Goal: Information Seeking & Learning: Learn about a topic

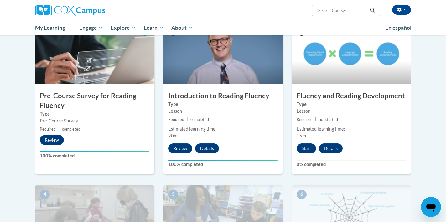
scroll to position [179, 0]
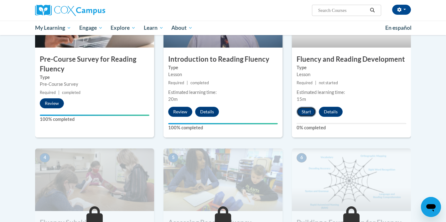
click at [306, 112] on button "Start" at bounding box center [306, 112] width 19 height 10
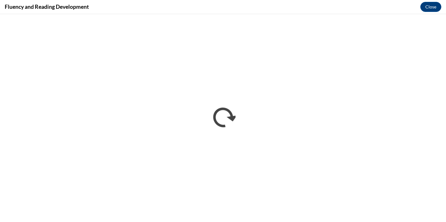
scroll to position [0, 0]
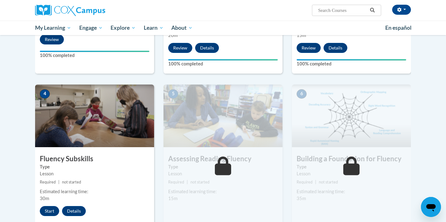
scroll to position [243, 0]
click at [49, 209] on button "Start" at bounding box center [49, 211] width 19 height 10
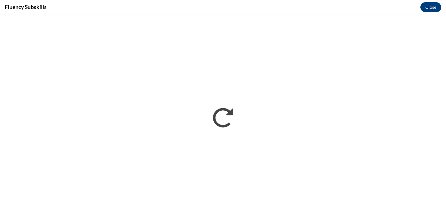
scroll to position [0, 0]
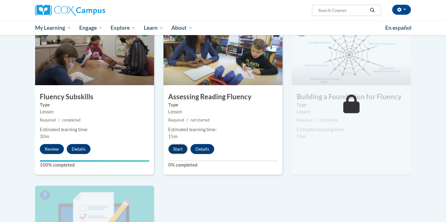
click at [176, 150] on button "Start" at bounding box center [177, 149] width 19 height 10
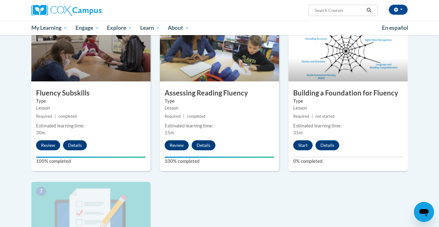
scroll to position [309, 0]
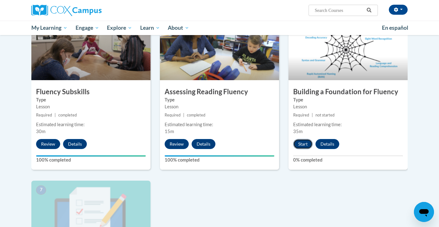
click at [306, 143] on button "Start" at bounding box center [302, 144] width 19 height 10
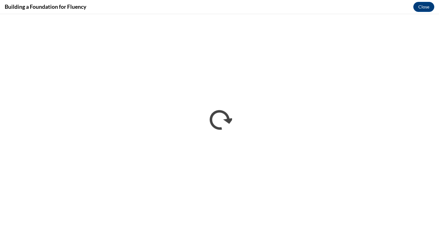
scroll to position [0, 0]
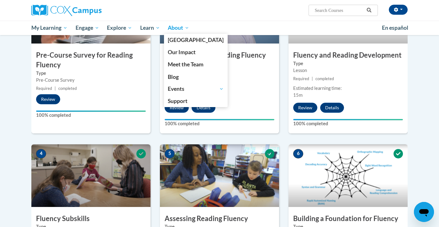
scroll to position [188, 0]
